Goal: Transaction & Acquisition: Purchase product/service

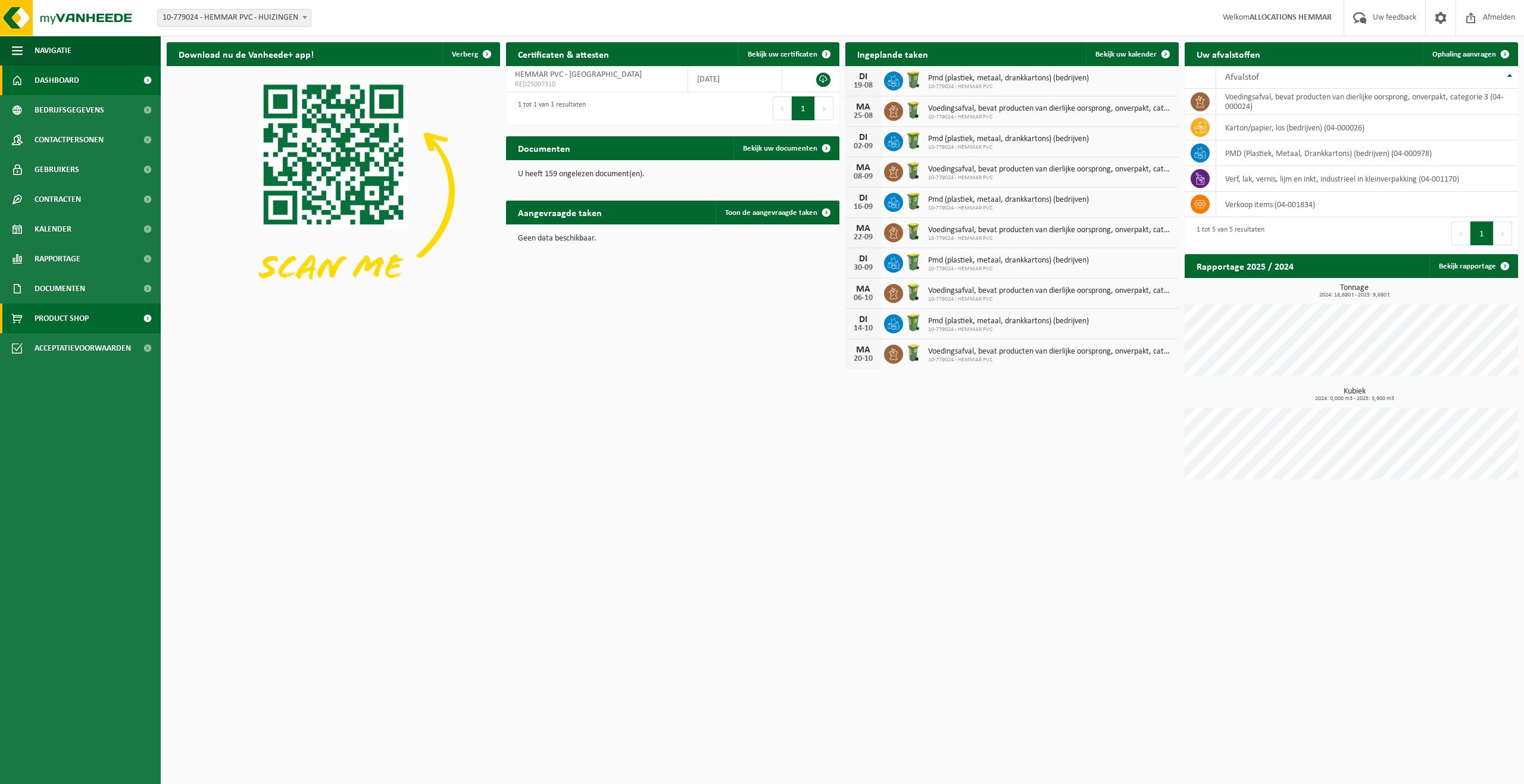
click at [99, 312] on link "Product Shop" at bounding box center [80, 319] width 161 height 30
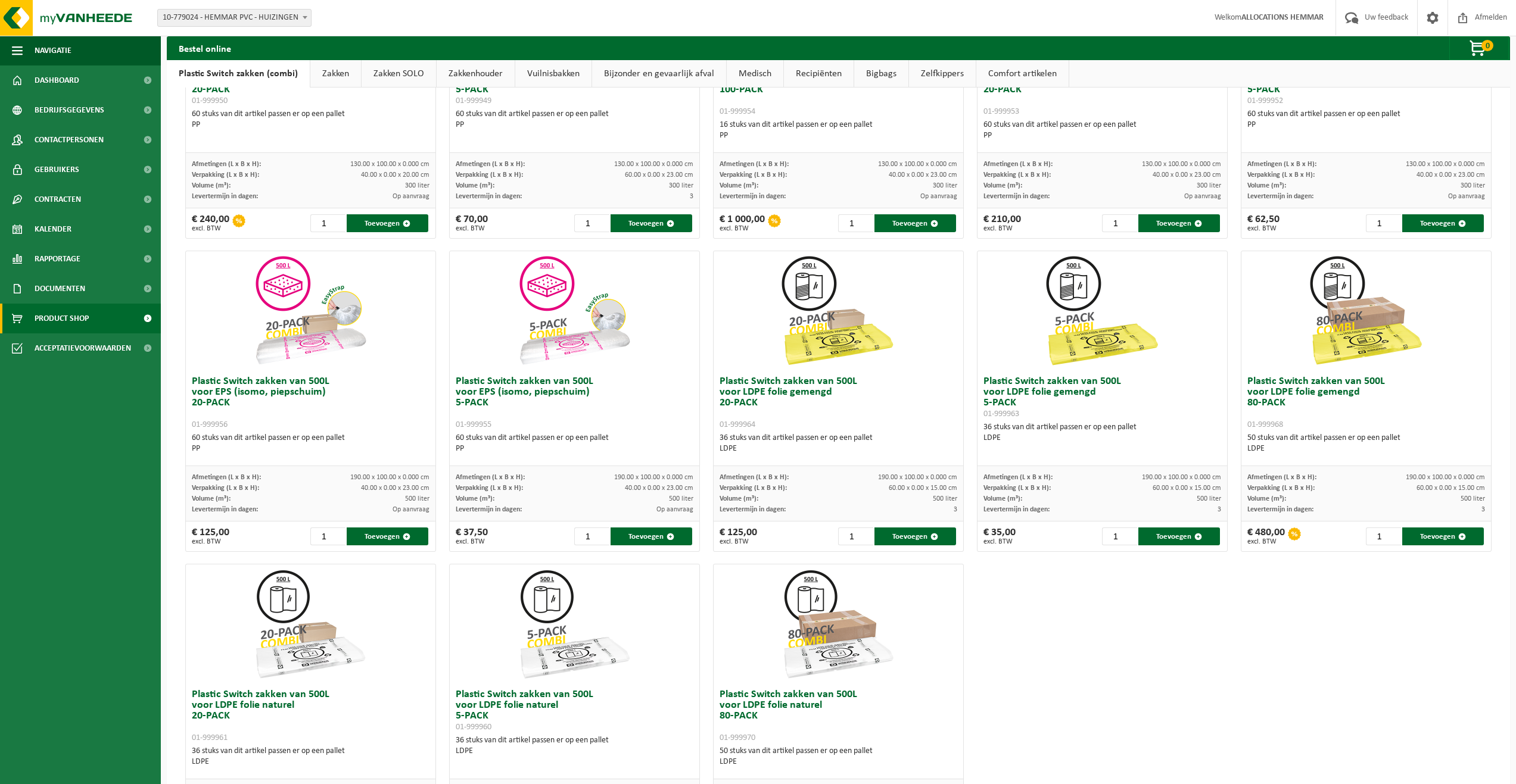
scroll to position [238, 0]
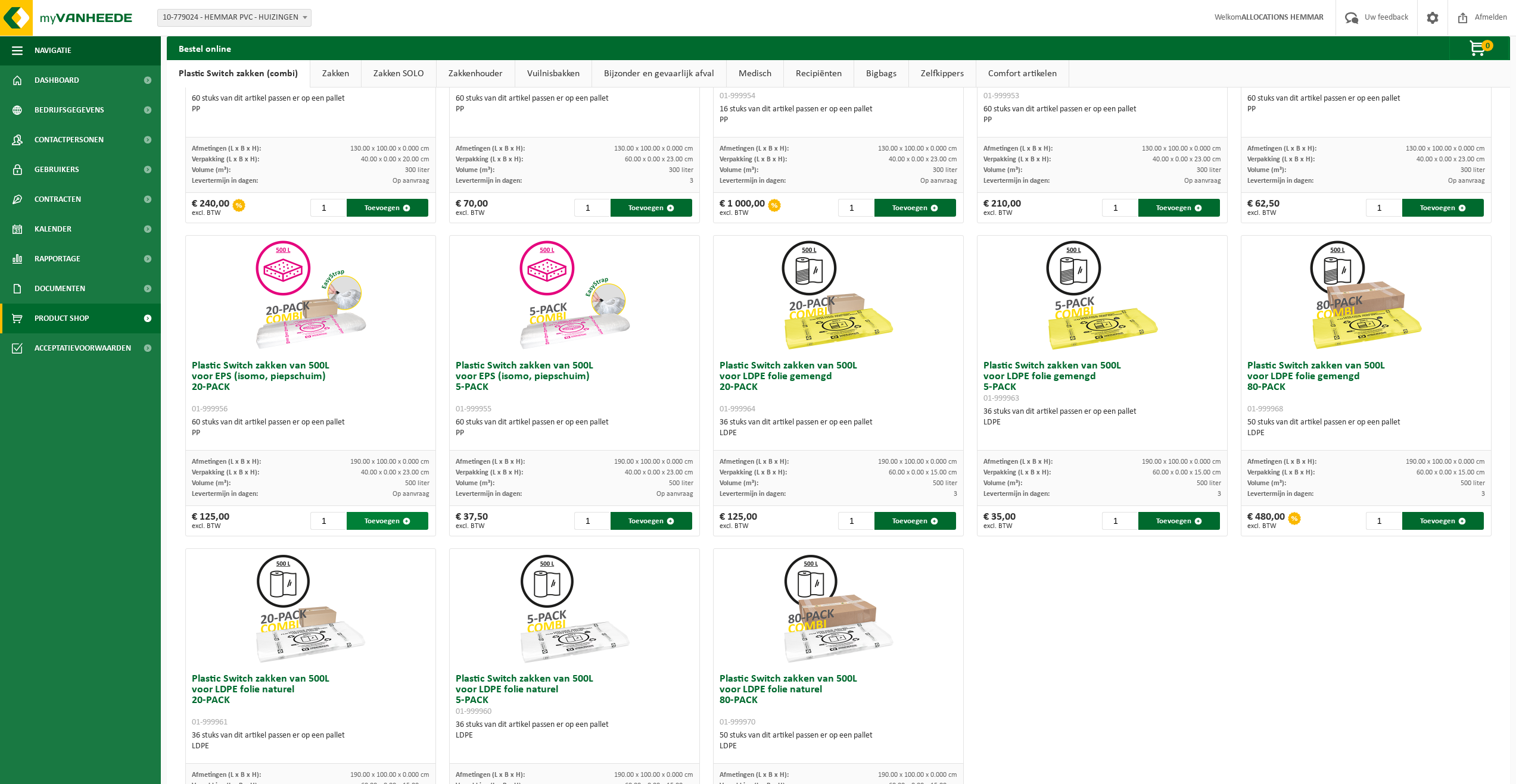
click at [383, 523] on button "Toevoegen" at bounding box center [387, 521] width 82 height 18
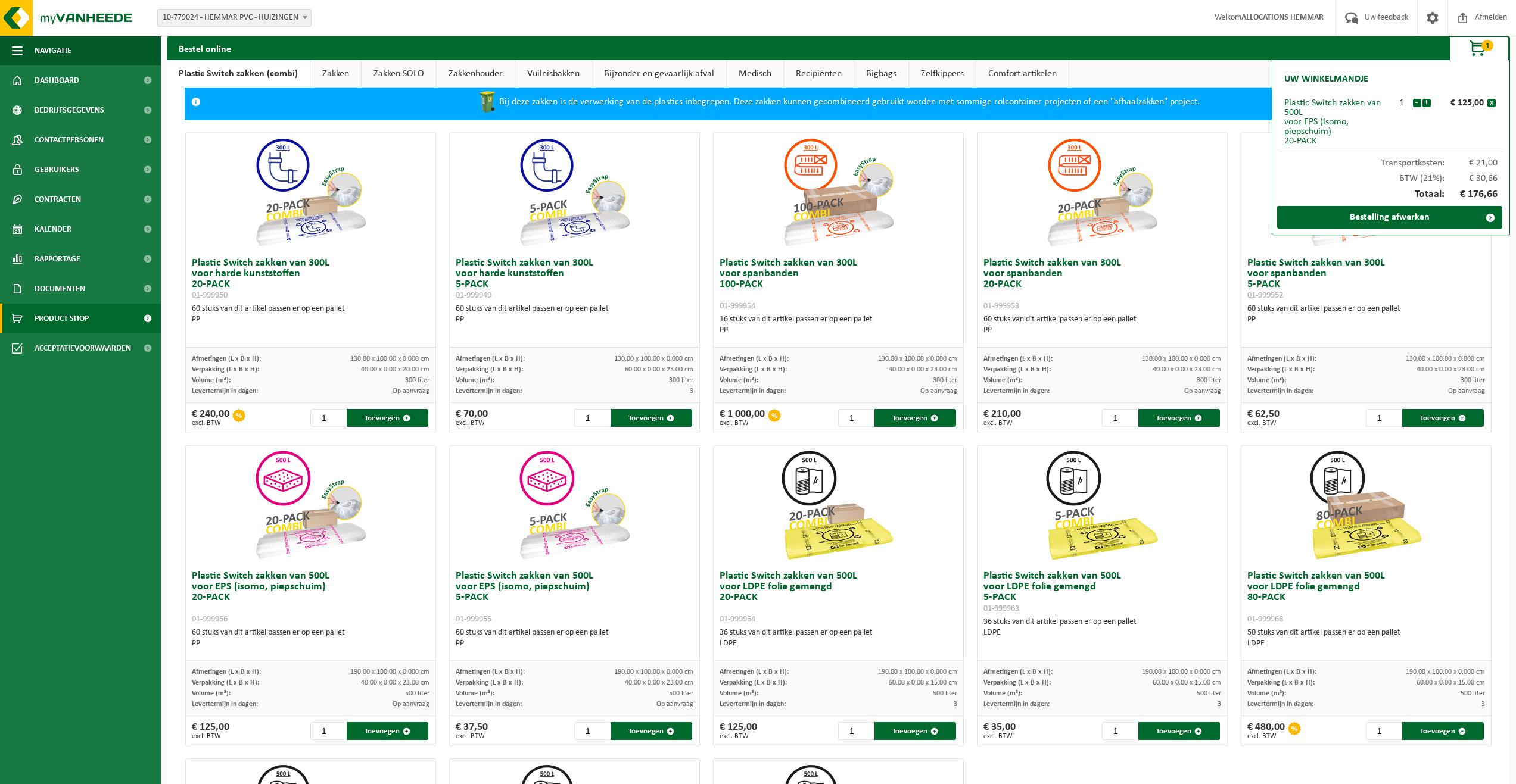
scroll to position [0, 0]
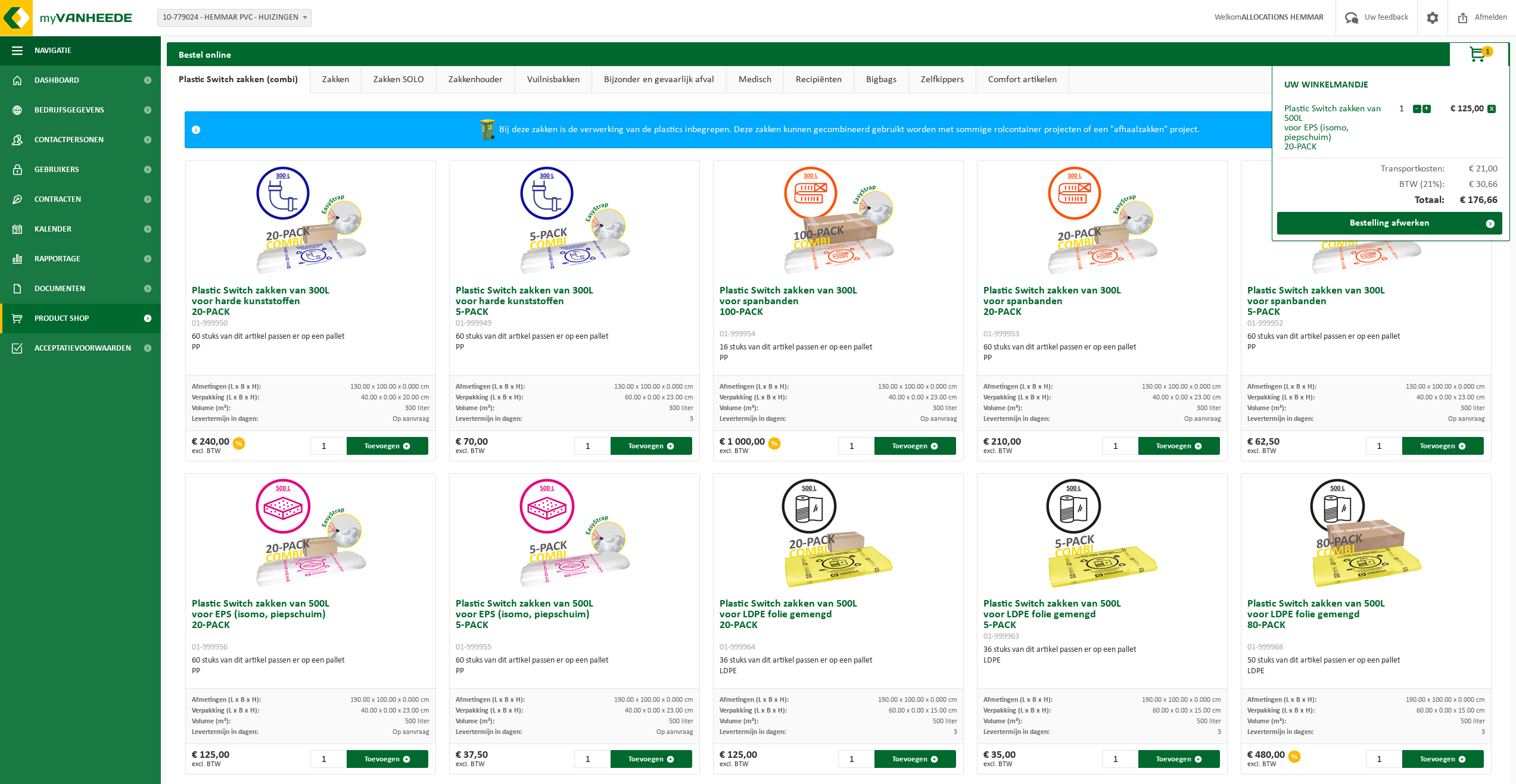
click at [1482, 54] on span "1" at bounding box center [1487, 52] width 12 height 11
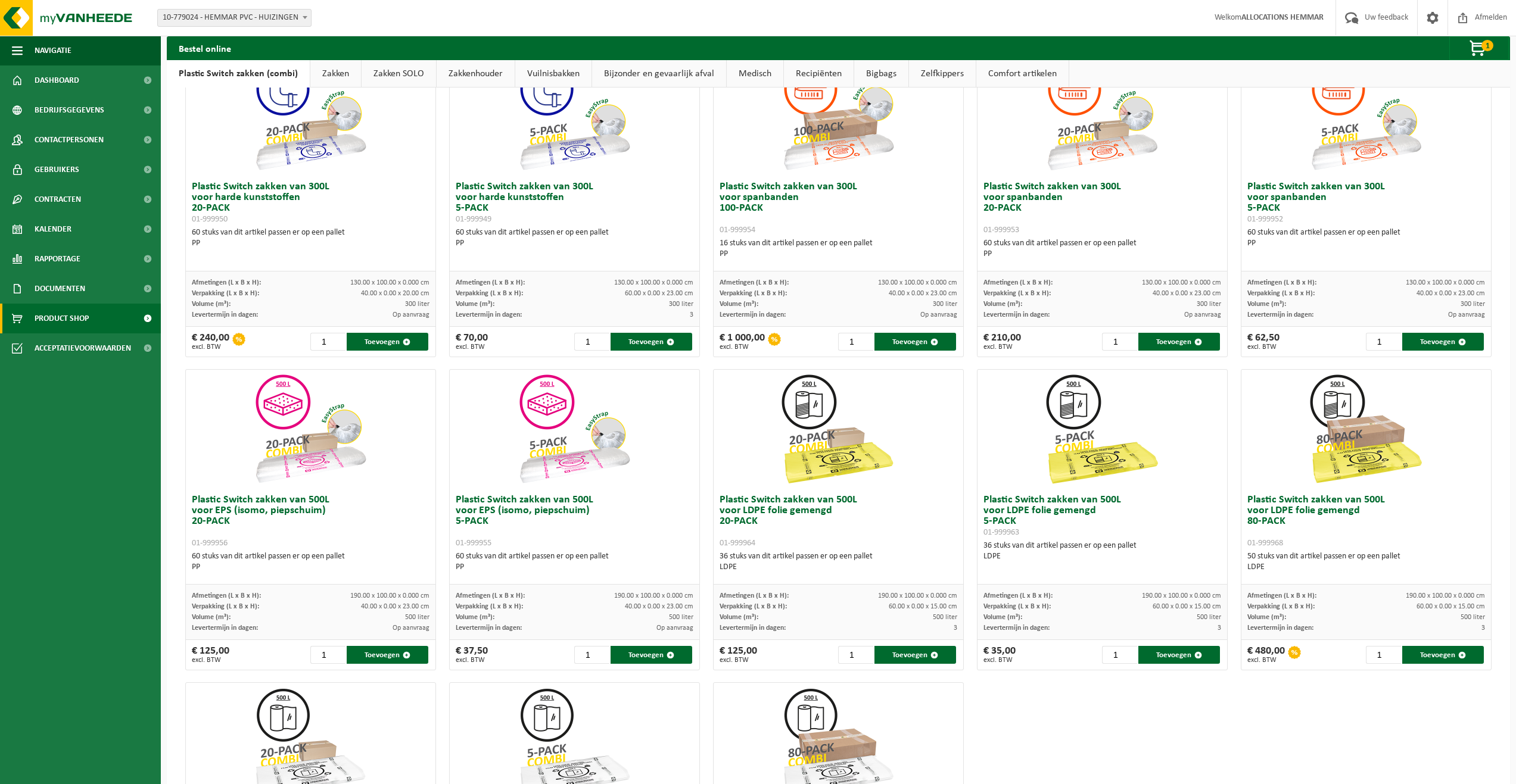
scroll to position [119, 0]
